Goal: Task Accomplishment & Management: Manage account settings

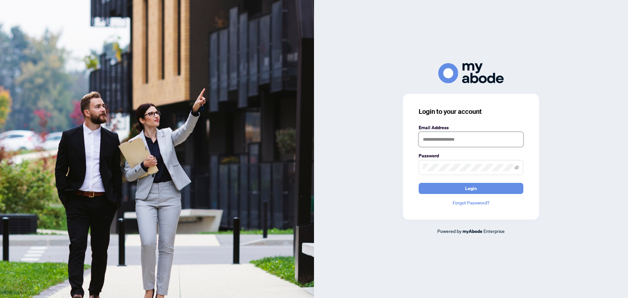
click at [458, 137] on input "text" at bounding box center [471, 139] width 105 height 15
type input "**********"
click at [479, 187] on button "Login" at bounding box center [471, 188] width 105 height 11
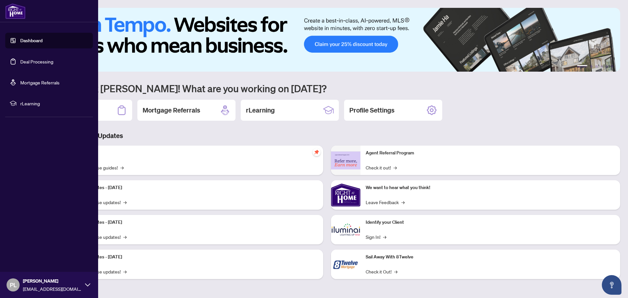
click at [22, 59] on link "Deal Processing" at bounding box center [36, 62] width 33 height 6
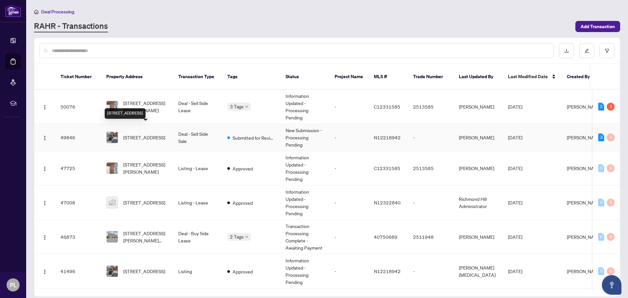
click at [150, 134] on span "[STREET_ADDRESS]" at bounding box center [144, 137] width 42 height 7
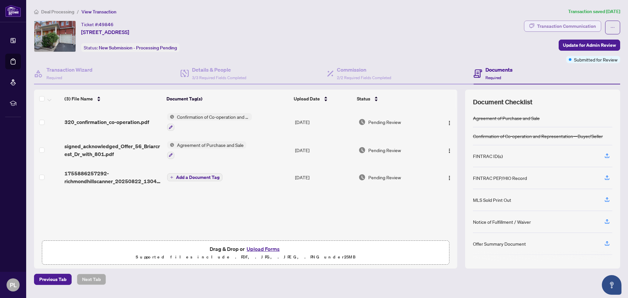
click at [538, 27] on div "Transaction Communication" at bounding box center [566, 26] width 59 height 10
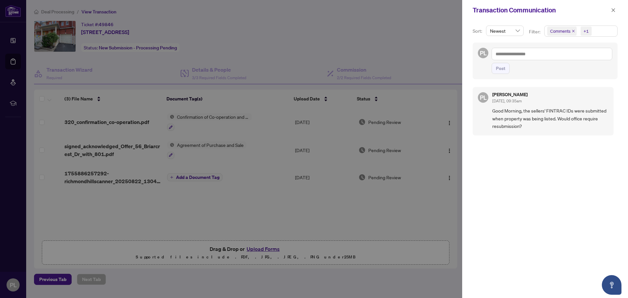
click at [406, 48] on div at bounding box center [314, 149] width 628 height 298
click at [420, 52] on div at bounding box center [314, 149] width 628 height 298
click at [615, 8] on icon "close" at bounding box center [613, 10] width 5 height 5
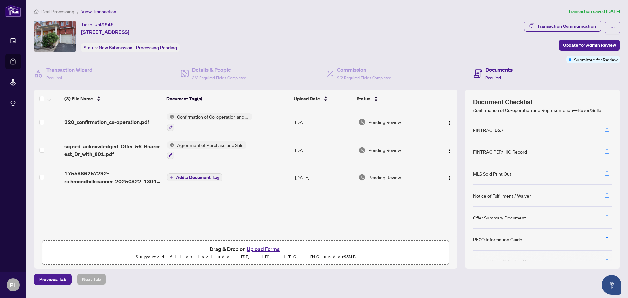
scroll to position [40, 0]
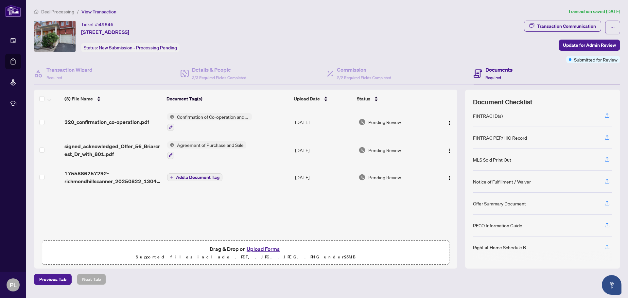
click at [608, 245] on icon "button" at bounding box center [607, 247] width 6 height 6
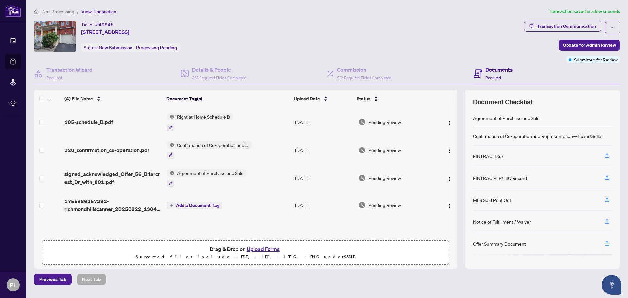
scroll to position [36, 0]
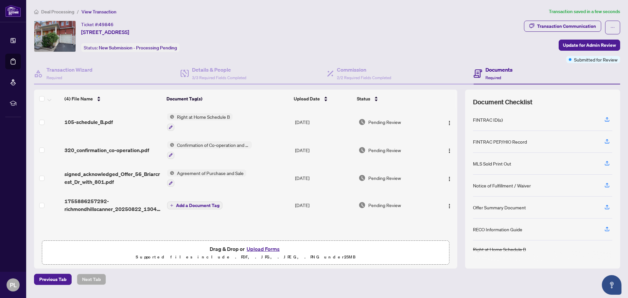
click at [528, 211] on div "Offer Summary Document" at bounding box center [542, 208] width 139 height 22
click at [605, 208] on icon "button" at bounding box center [607, 208] width 5 height 2
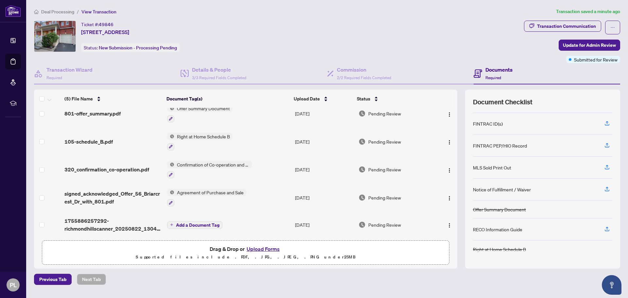
scroll to position [11, 0]
click at [196, 222] on span "Add a Document Tag" at bounding box center [197, 224] width 43 height 5
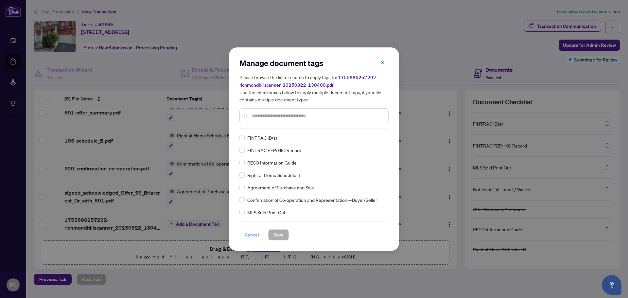
click at [248, 236] on span "Cancel" at bounding box center [252, 235] width 14 height 10
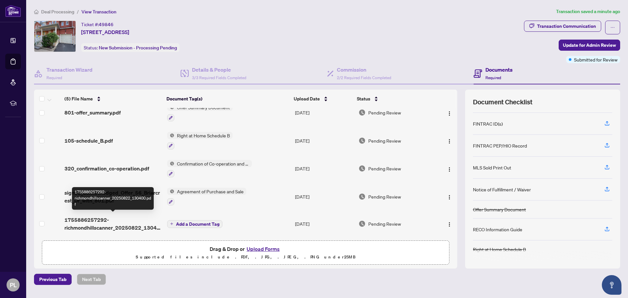
click at [108, 227] on span "1755886257292-richmondhillscanner_20250822_130400.pdf" at bounding box center [112, 224] width 97 height 16
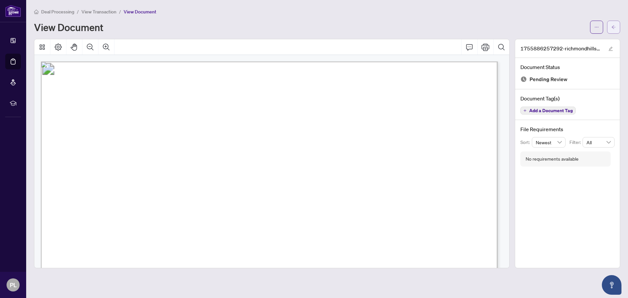
click at [612, 25] on icon "arrow-left" at bounding box center [613, 27] width 5 height 5
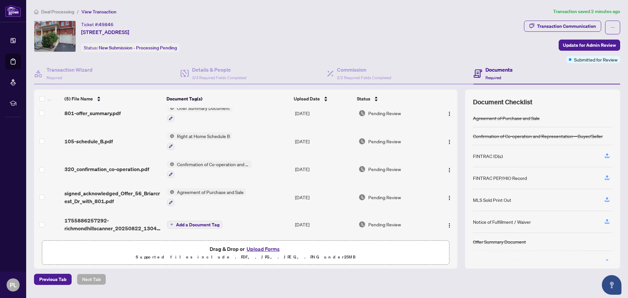
scroll to position [11, 0]
click at [215, 222] on span "Add a Document Tag" at bounding box center [197, 224] width 43 height 5
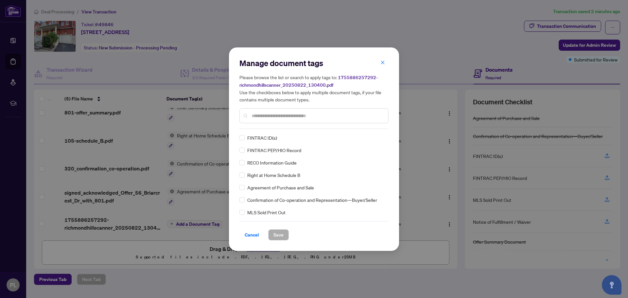
click at [286, 111] on div at bounding box center [313, 115] width 149 height 15
click at [288, 115] on input "text" at bounding box center [316, 115] width 131 height 7
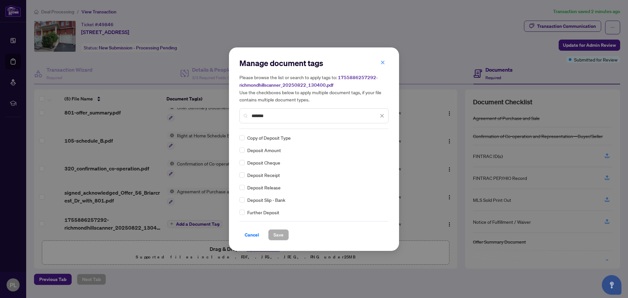
type input "*******"
click at [278, 234] on span "Save" at bounding box center [278, 235] width 10 height 10
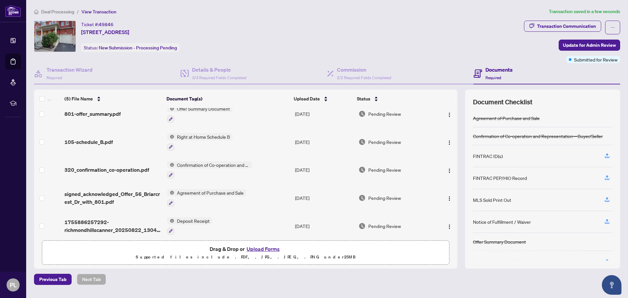
scroll to position [12, 0]
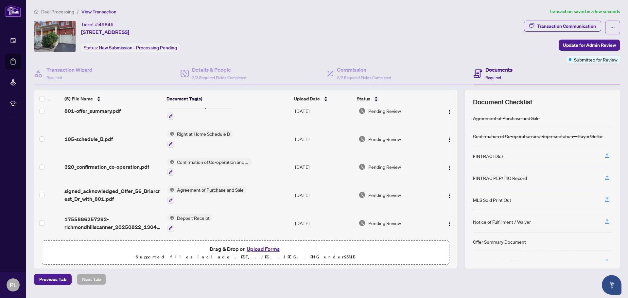
click at [269, 250] on button "Upload Forms" at bounding box center [263, 249] width 37 height 9
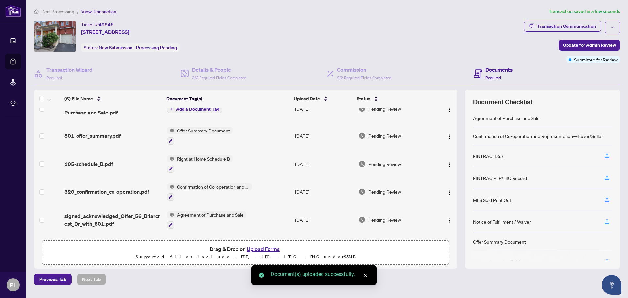
click at [202, 108] on span "Add a Document Tag" at bounding box center [197, 109] width 43 height 5
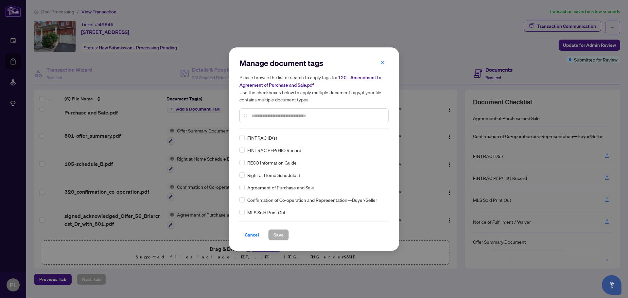
click at [316, 131] on div "Manage document tags Please browse the list or search to apply tags to: 120 - A…" at bounding box center [313, 149] width 149 height 182
click at [320, 115] on input "text" at bounding box center [316, 115] width 131 height 7
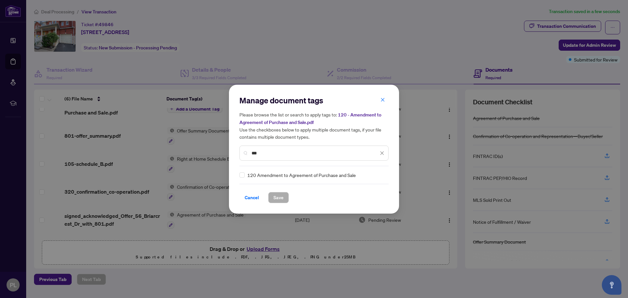
type input "***"
click at [277, 197] on span "Save" at bounding box center [278, 197] width 10 height 10
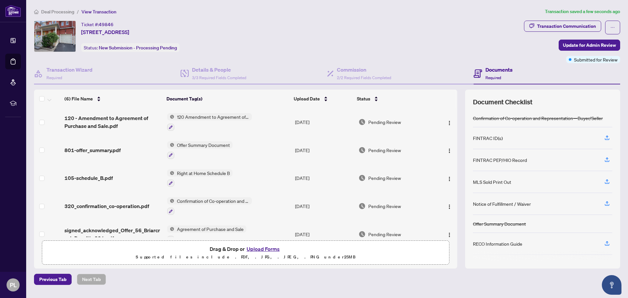
scroll to position [32, 0]
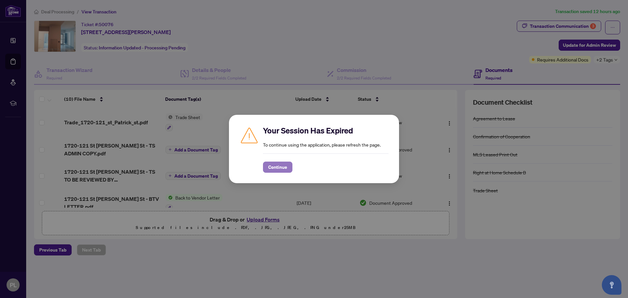
click at [281, 166] on span "Continue" at bounding box center [277, 167] width 19 height 10
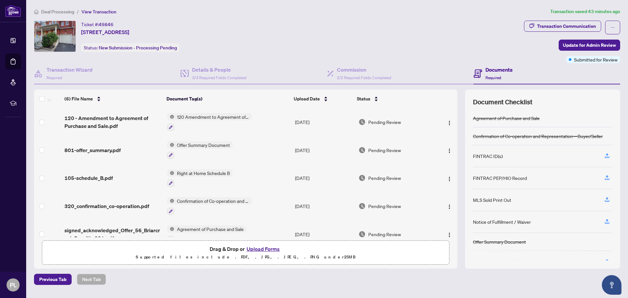
scroll to position [32, 0]
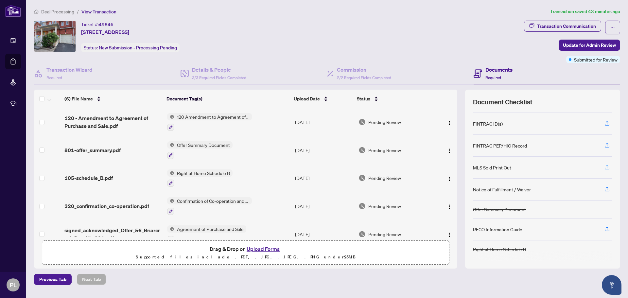
click at [608, 166] on icon "button" at bounding box center [607, 167] width 6 height 6
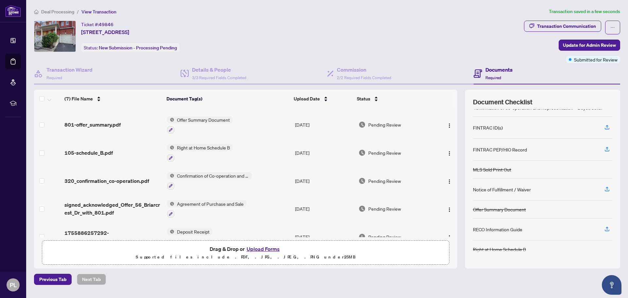
scroll to position [68, 0]
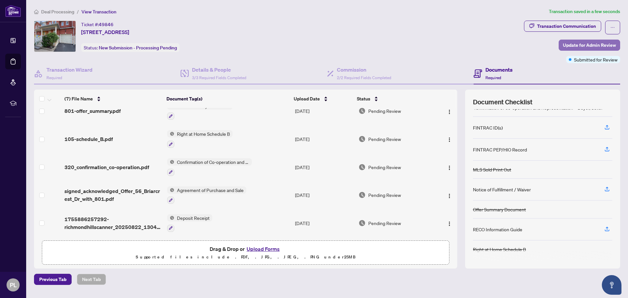
click at [588, 42] on span "Update for Admin Review" at bounding box center [589, 45] width 53 height 10
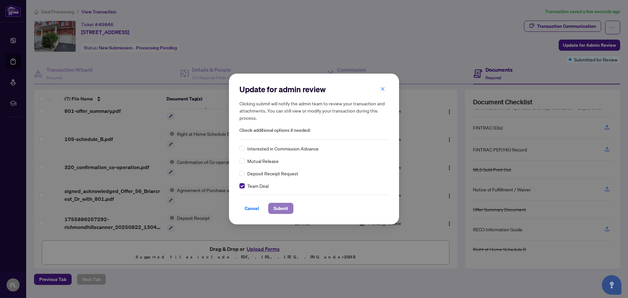
click at [276, 204] on span "Submit" at bounding box center [280, 208] width 15 height 10
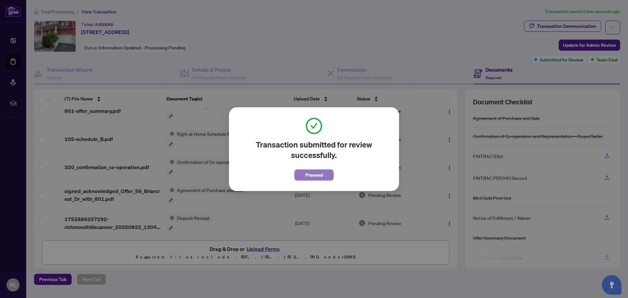
click at [315, 174] on span "Proceed" at bounding box center [313, 175] width 17 height 10
